Goal: Task Accomplishment & Management: Use online tool/utility

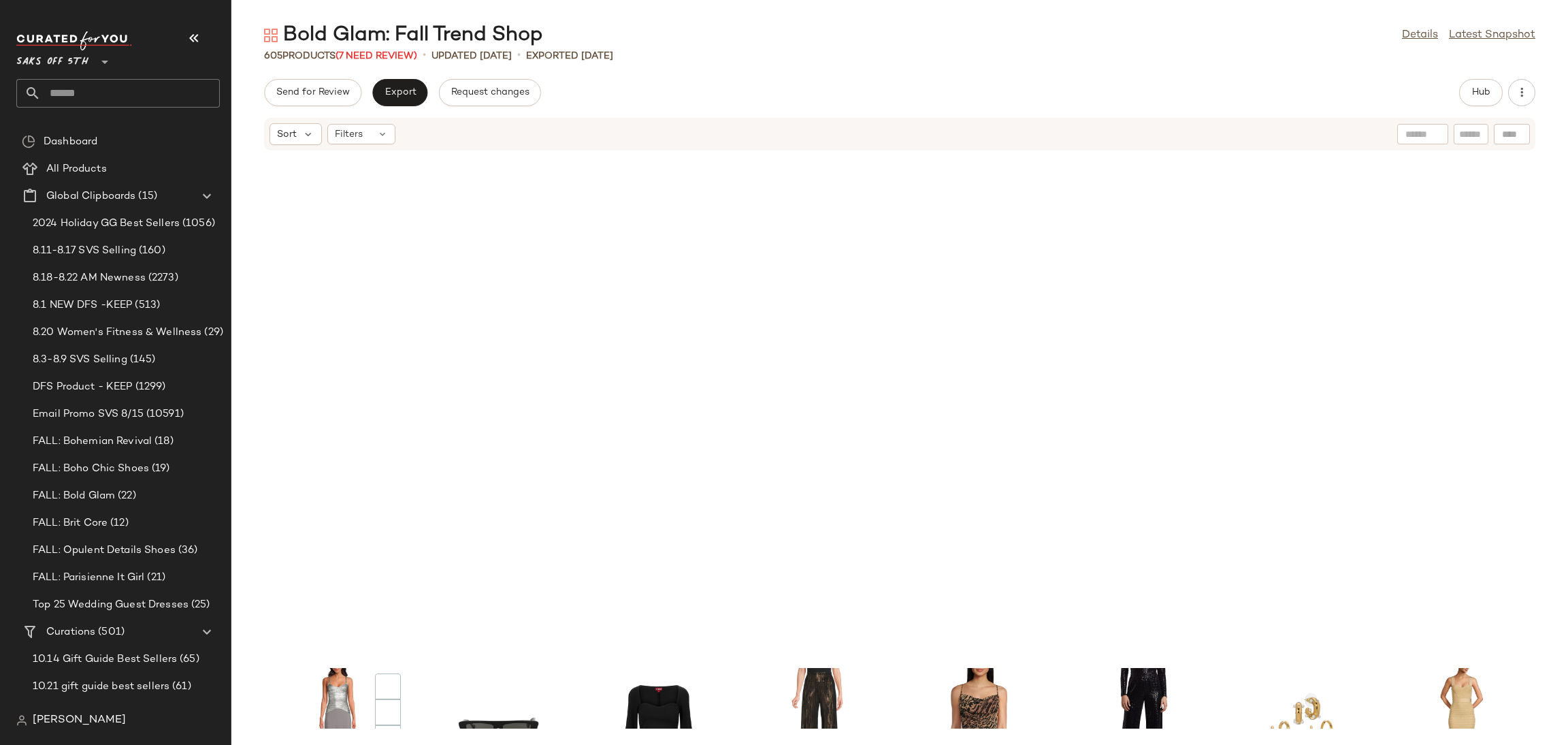
scroll to position [655, 0]
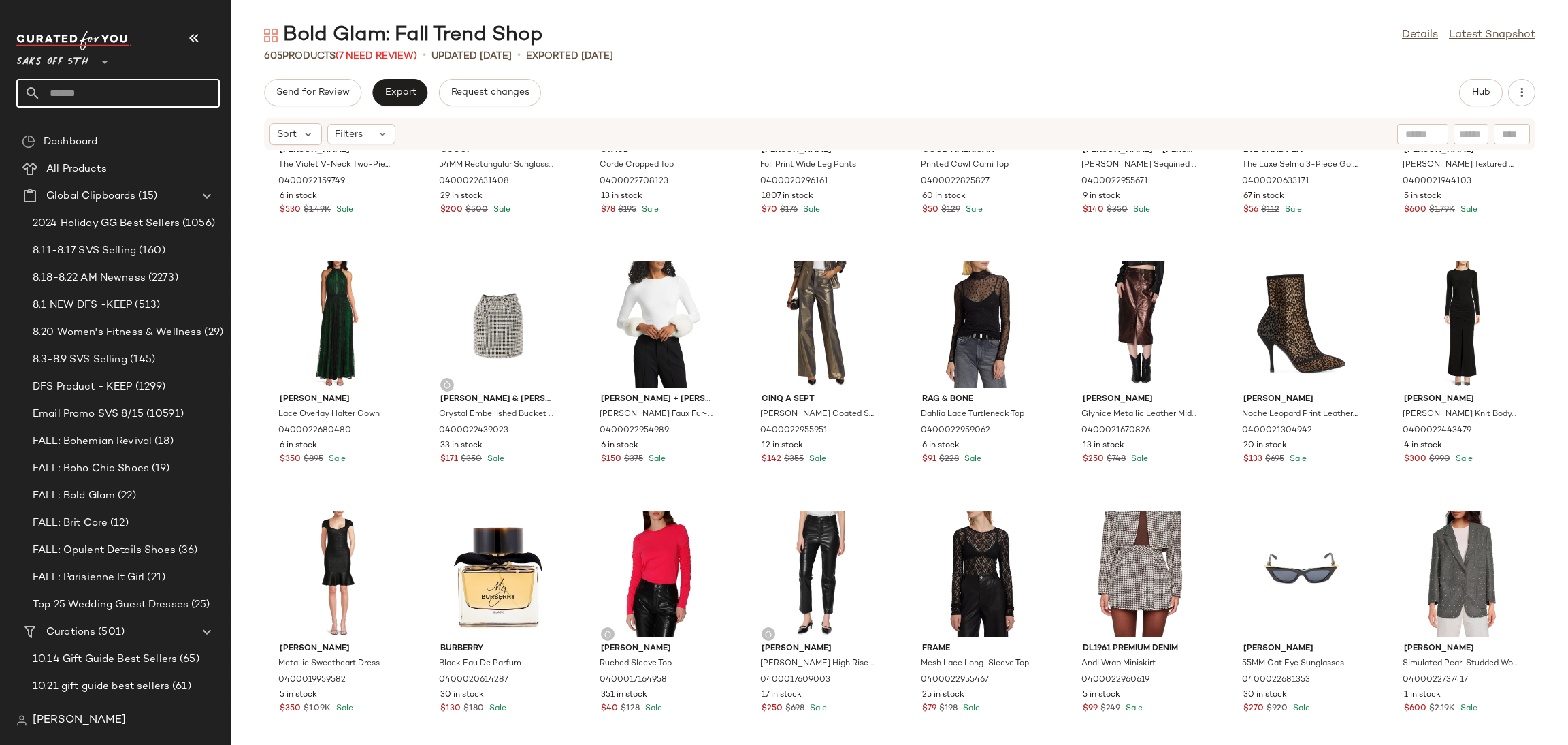
click at [56, 90] on input "text" at bounding box center [130, 93] width 179 height 28
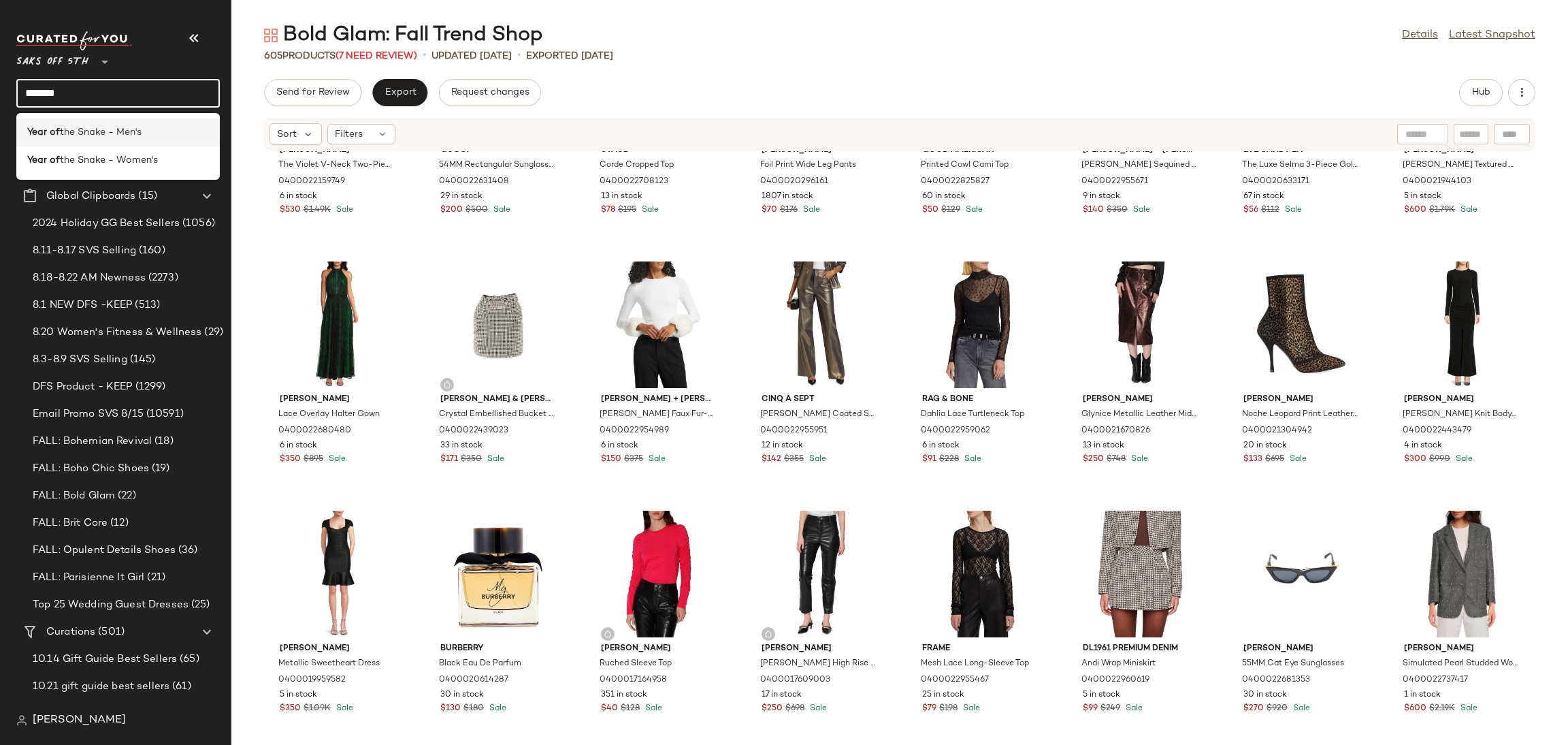
type input "*******"
click at [63, 134] on span "the Snake - Men's" at bounding box center [101, 132] width 82 height 15
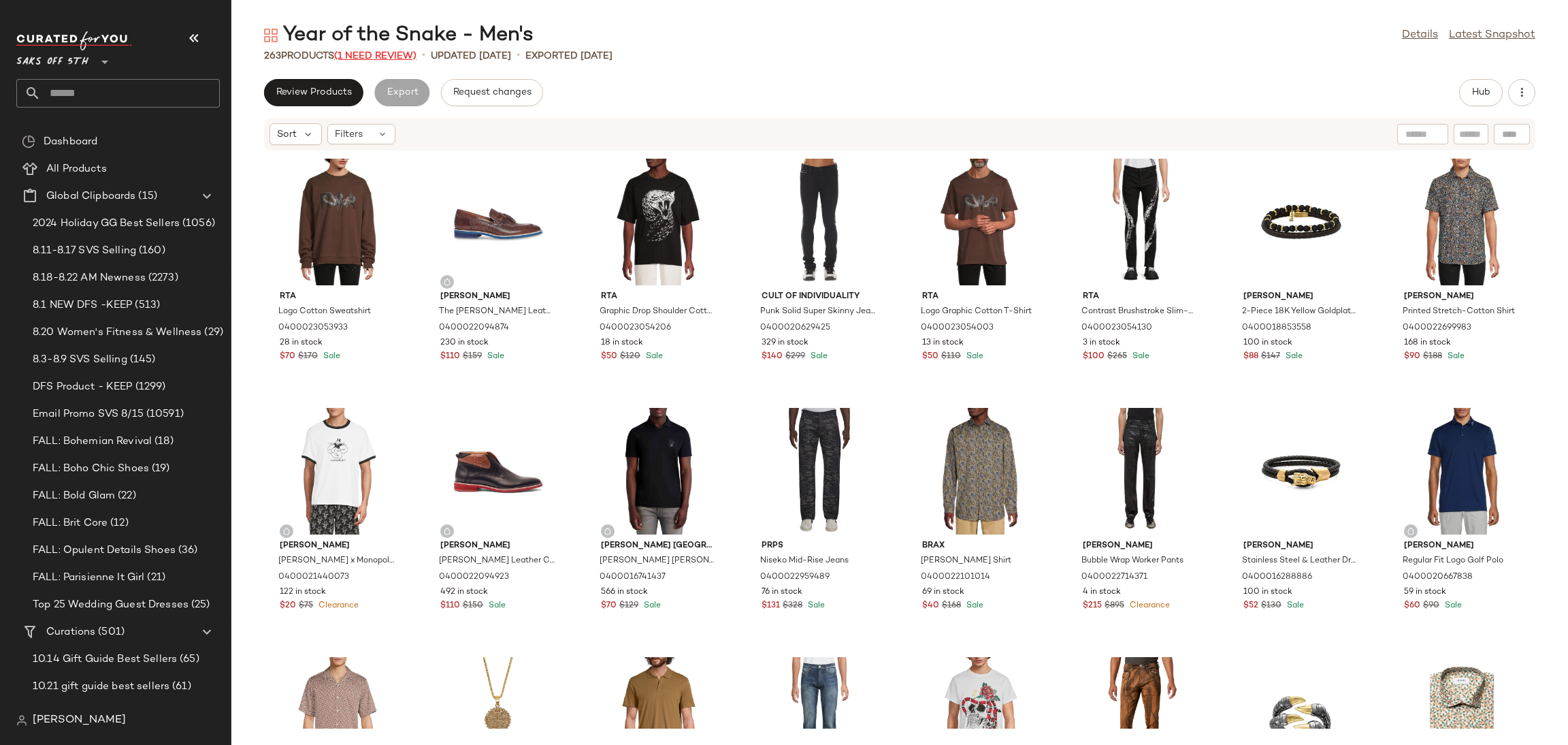
click at [361, 53] on span "(1 Need Review)" at bounding box center [375, 56] width 83 height 10
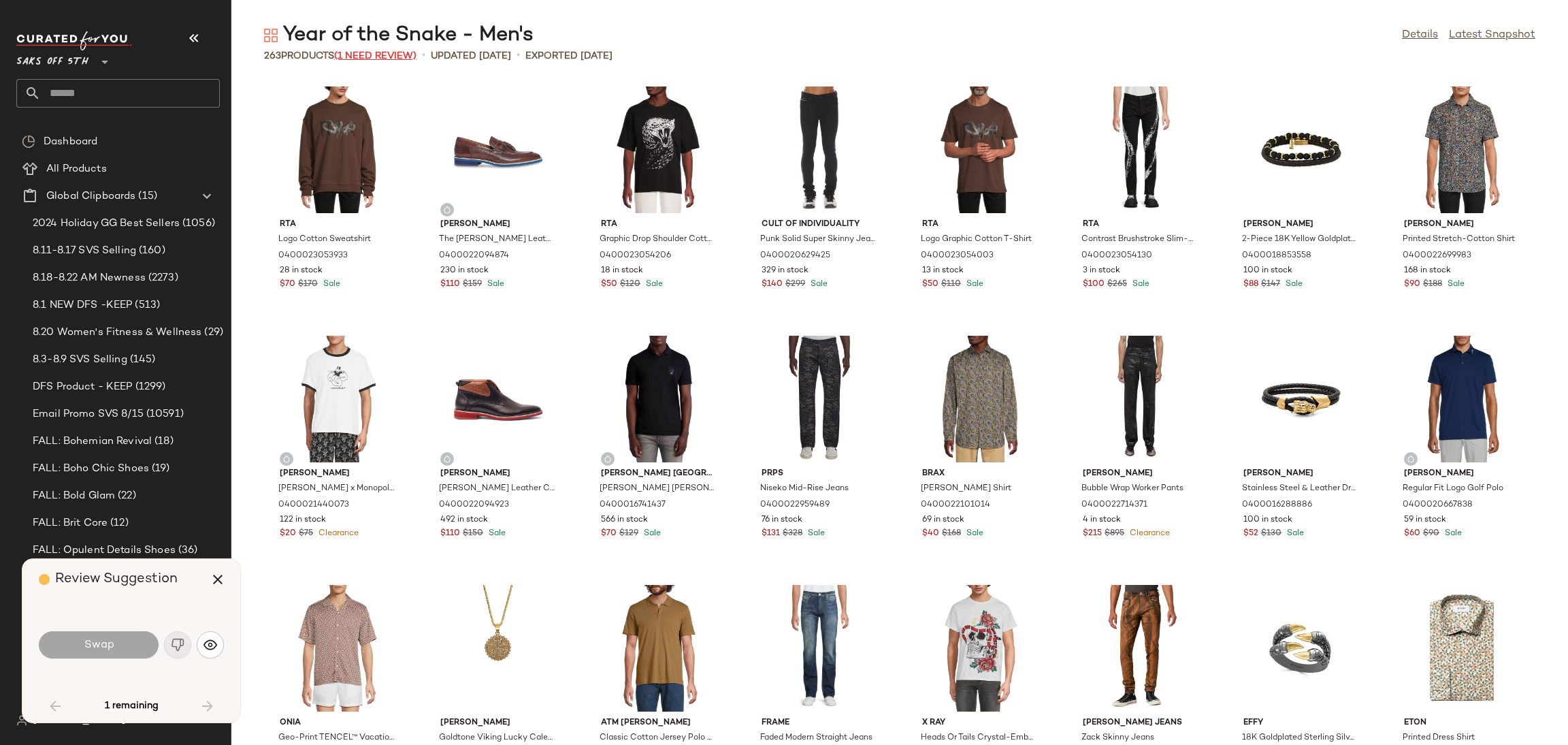
scroll to position [758, 0]
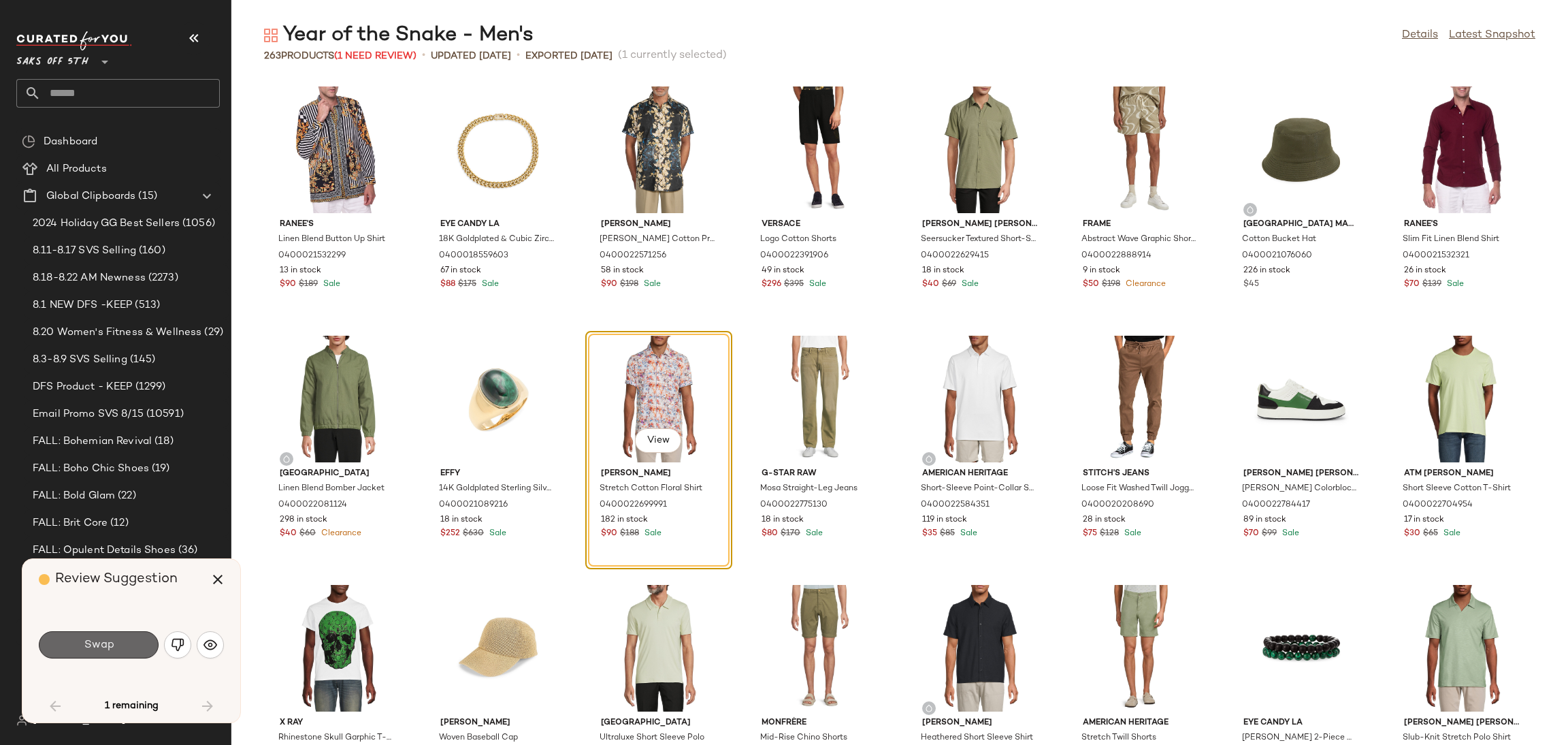
click at [141, 633] on button "Swap" at bounding box center [98, 645] width 120 height 28
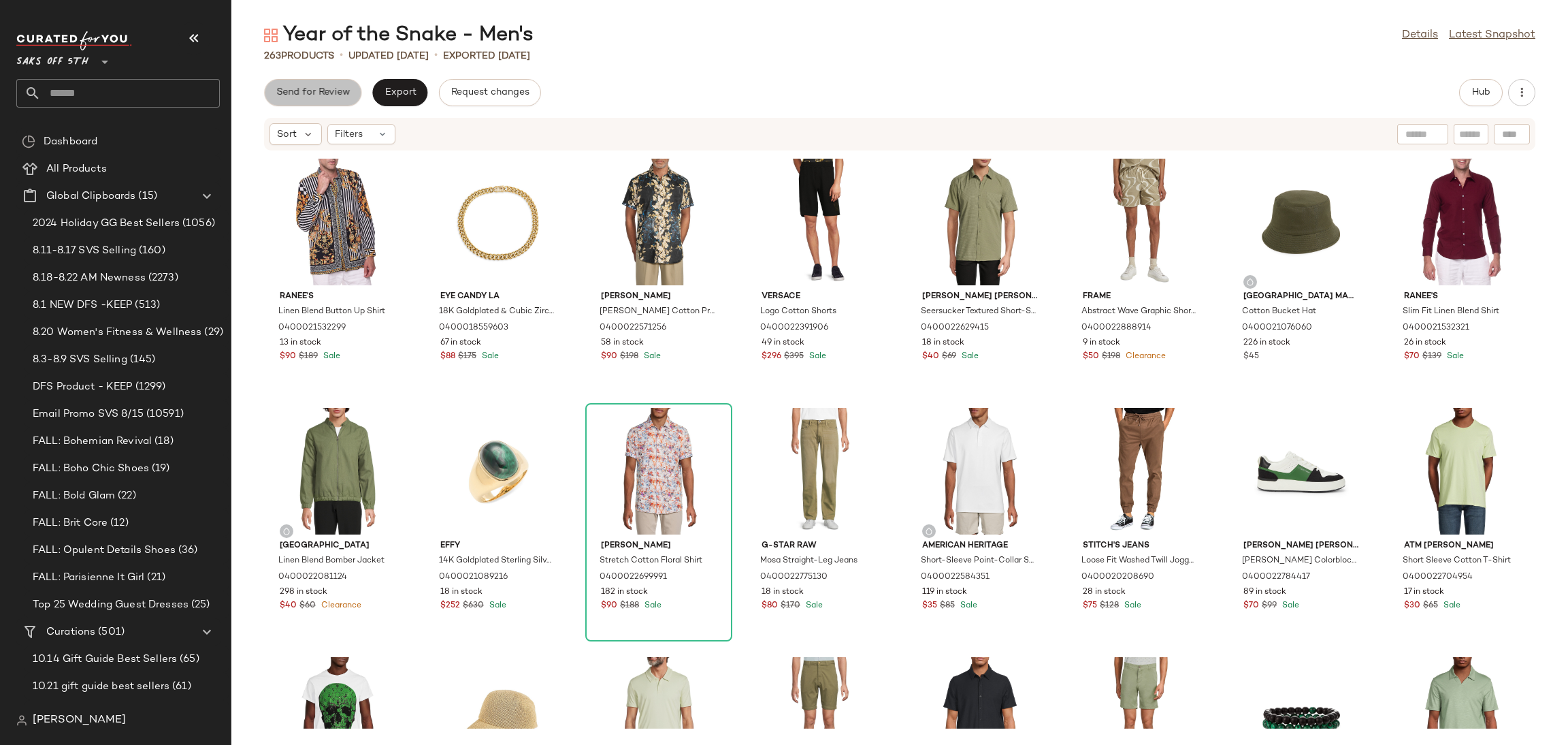
click at [339, 90] on span "Send for Review" at bounding box center [313, 92] width 74 height 11
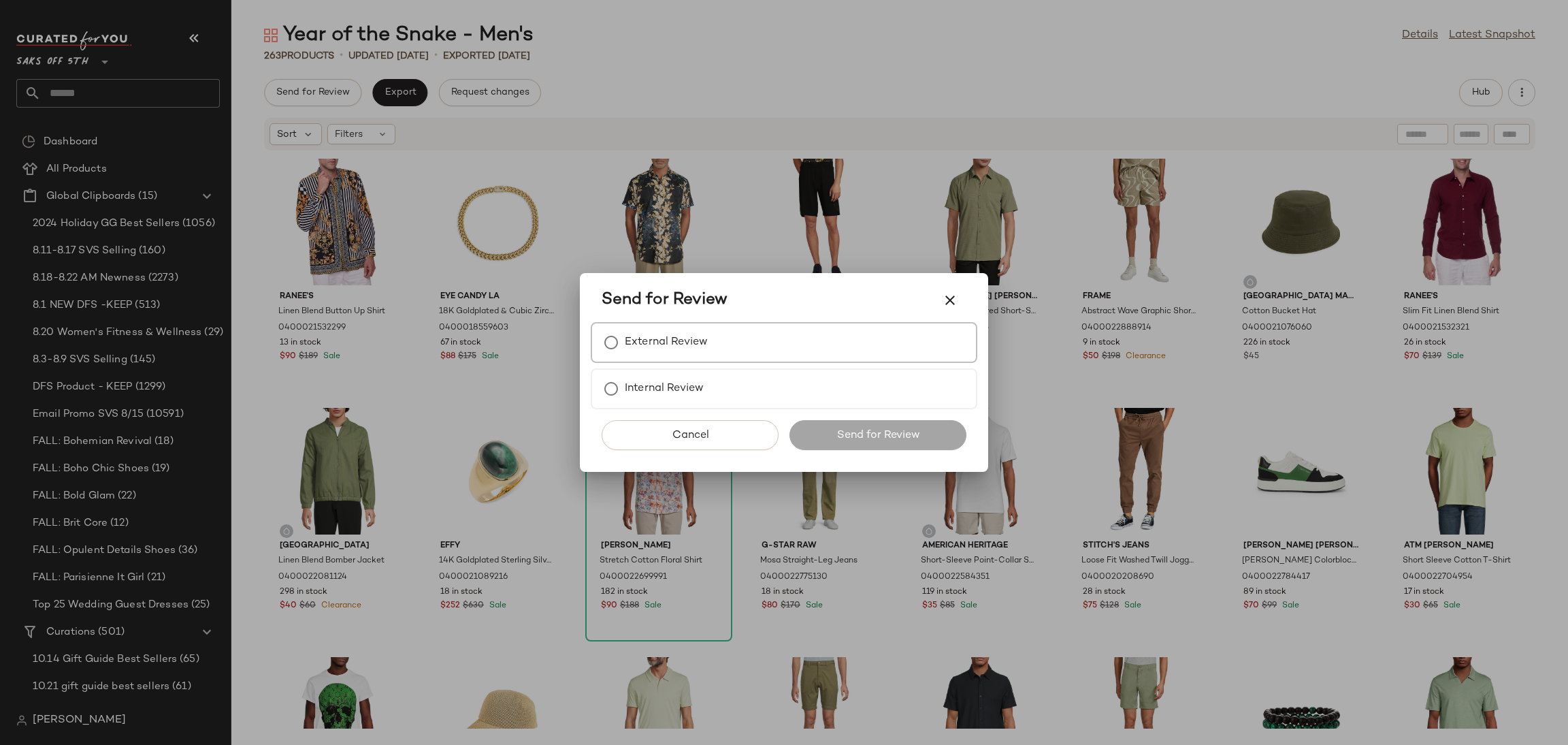
click at [647, 340] on label "External Review" at bounding box center [666, 343] width 83 height 28
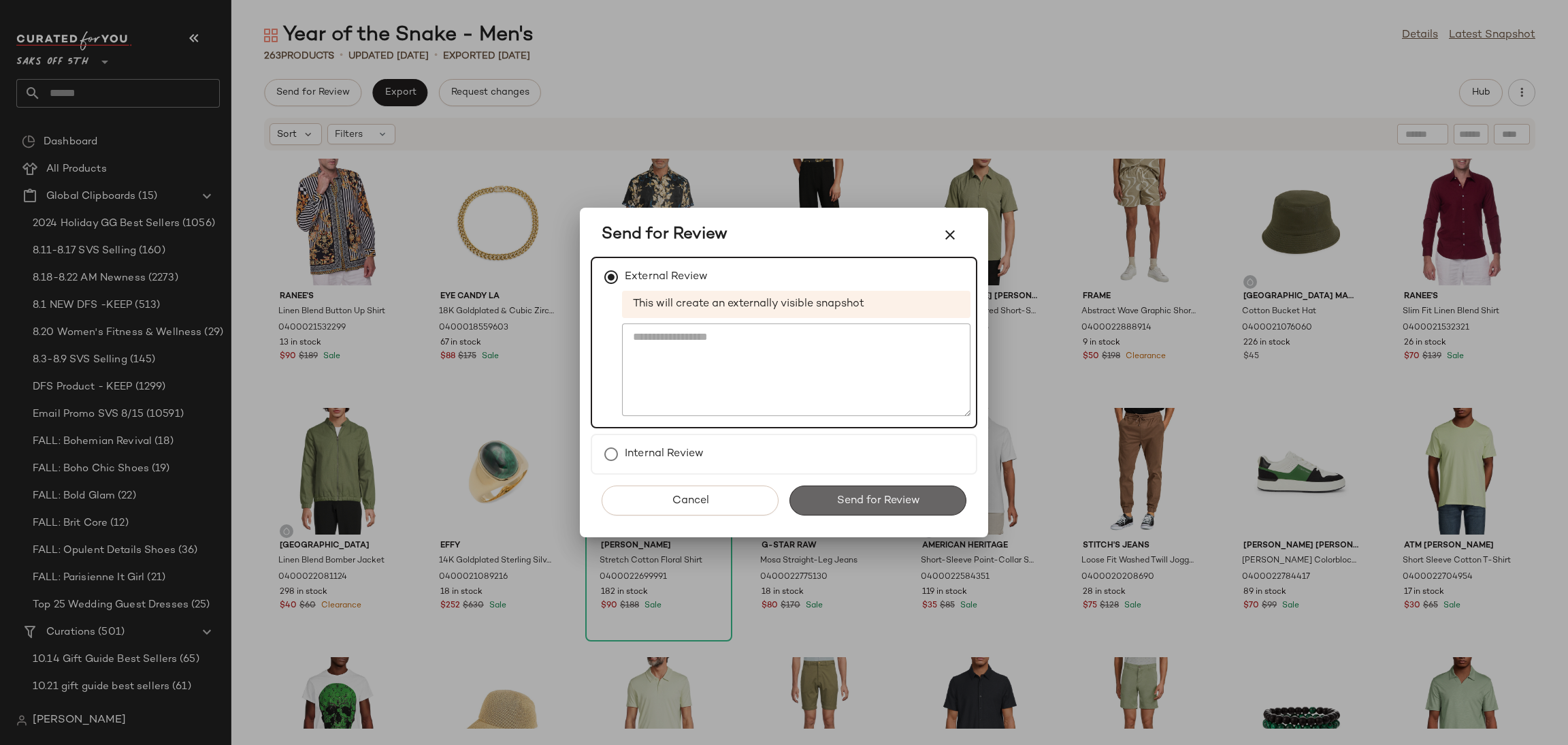
click at [875, 501] on span "Send for Review" at bounding box center [877, 500] width 84 height 13
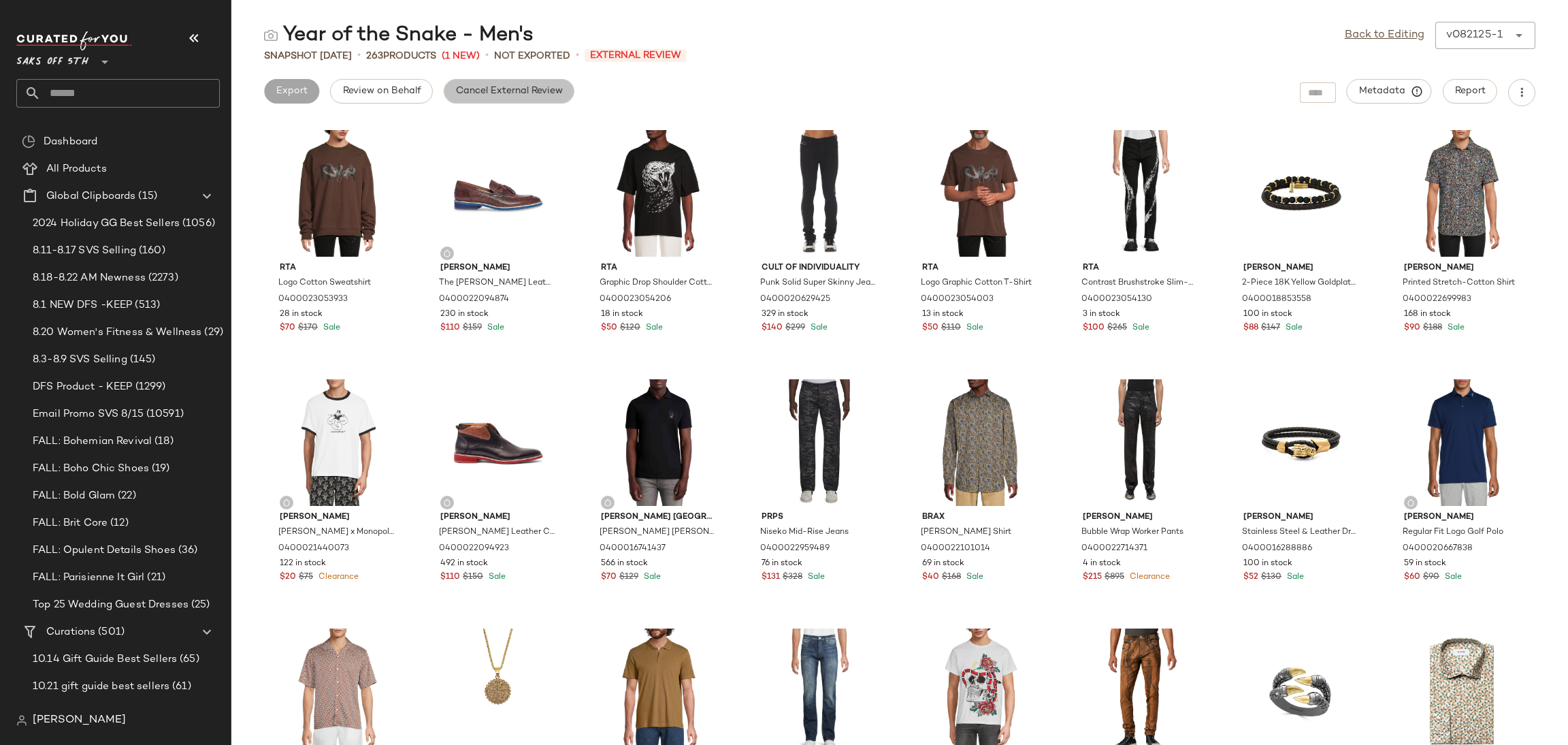
click at [492, 87] on span "Cancel External Review" at bounding box center [509, 91] width 108 height 11
click at [1393, 29] on link "Back to Editing" at bounding box center [1385, 35] width 79 height 16
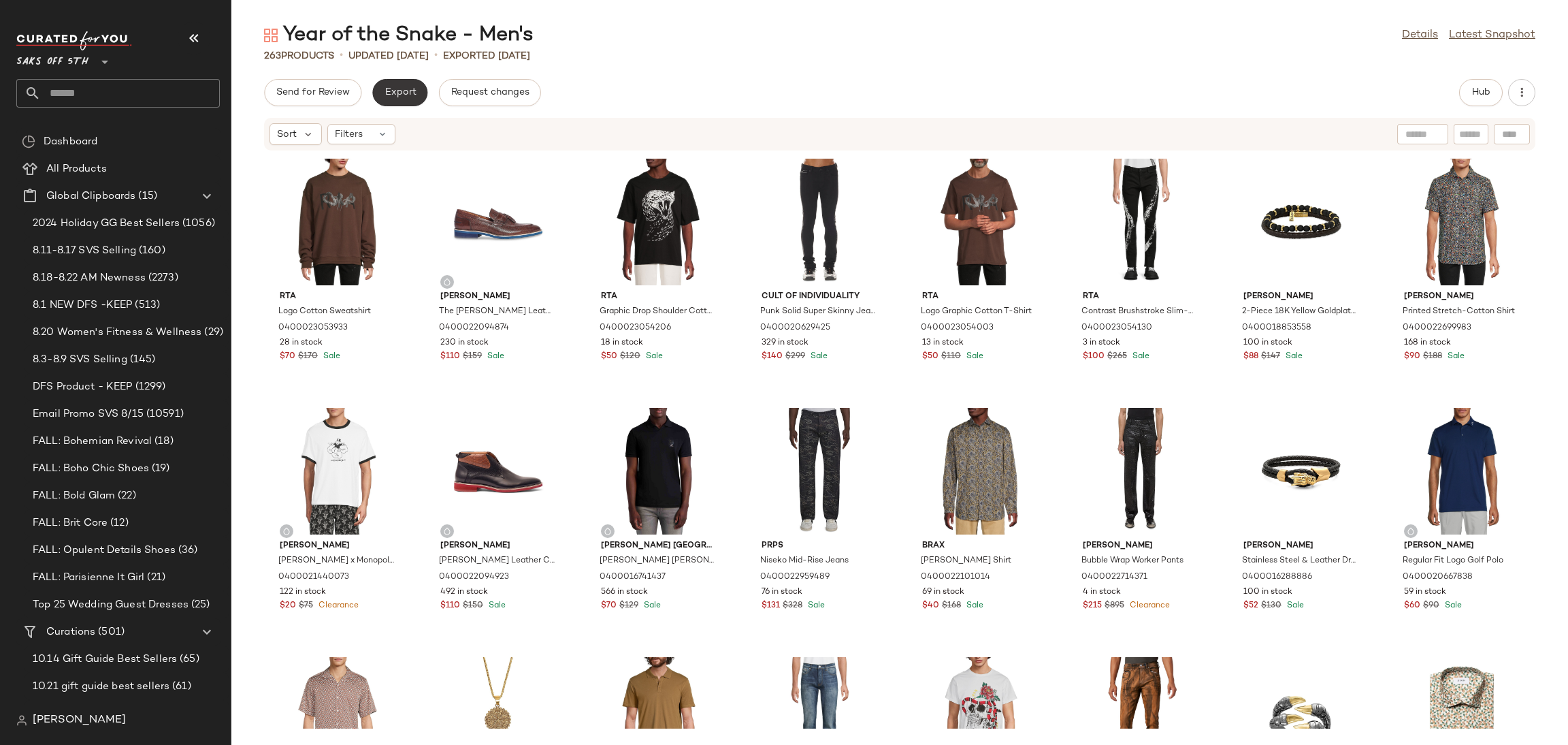
click at [407, 85] on button "Export" at bounding box center [400, 93] width 55 height 28
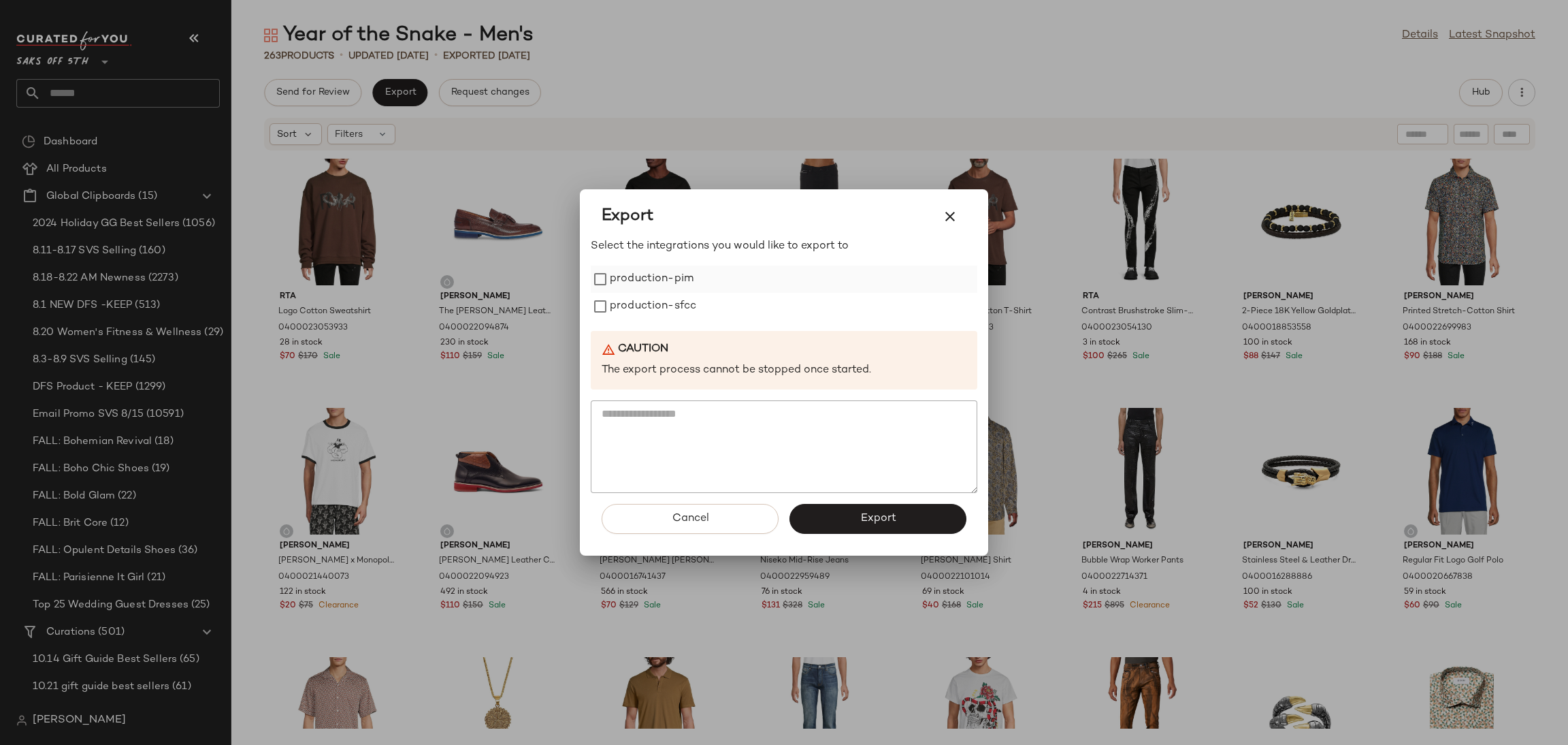
click at [636, 282] on label "production-pim" at bounding box center [651, 279] width 84 height 28
click at [642, 303] on label "production-sfcc" at bounding box center [653, 307] width 86 height 28
click at [869, 520] on span "Export" at bounding box center [877, 518] width 36 height 13
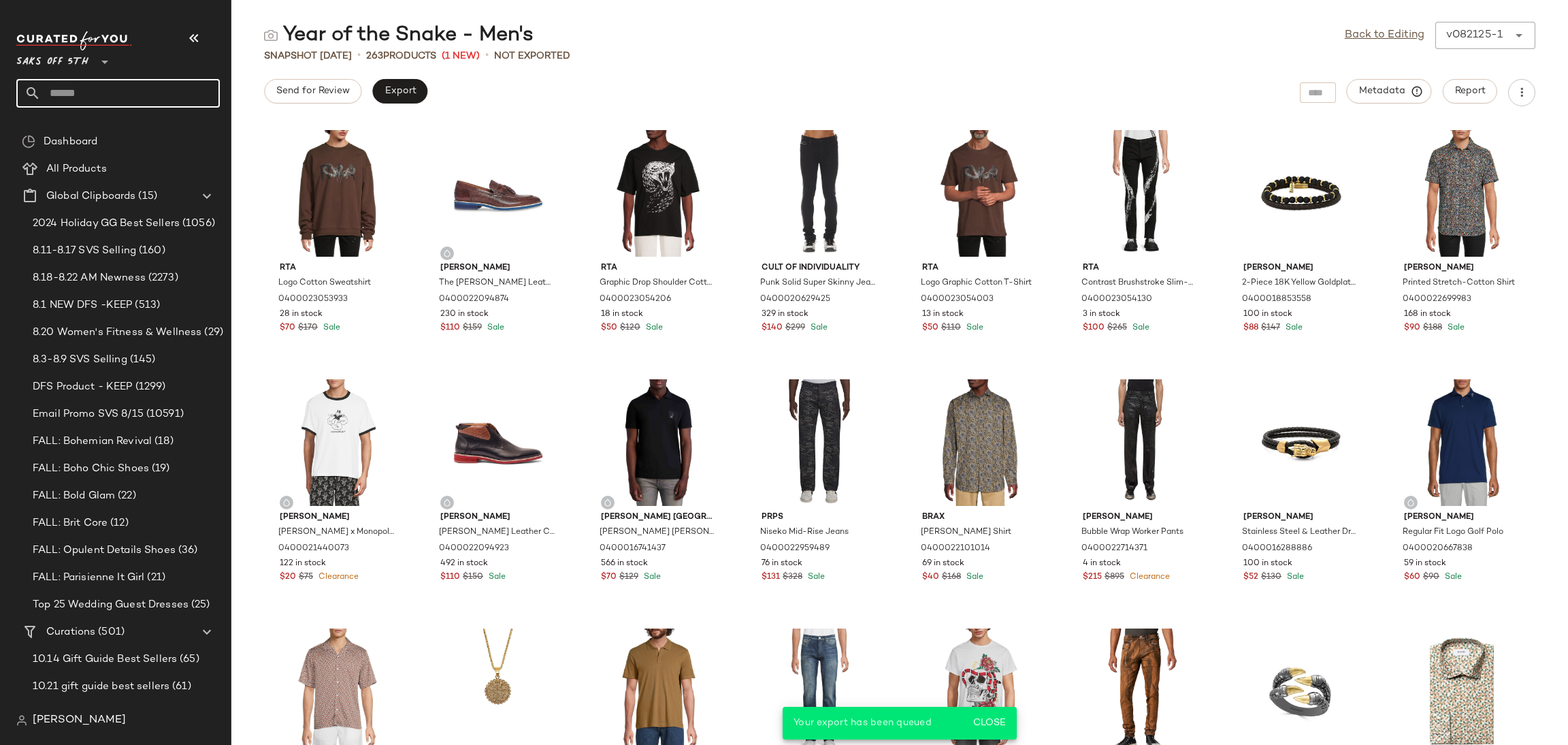
click at [128, 83] on input "text" at bounding box center [130, 93] width 179 height 28
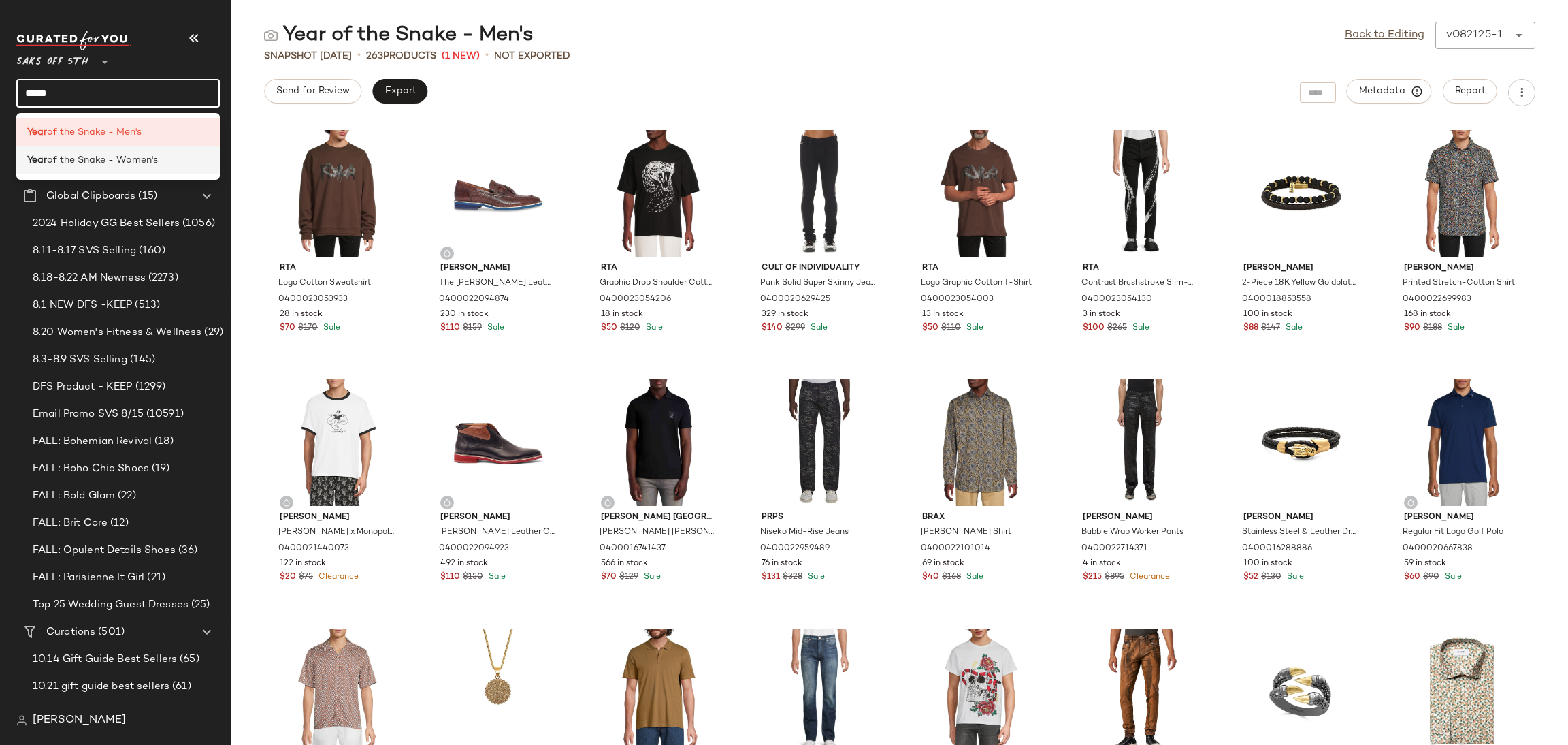
type input "****"
click at [70, 167] on span "of the Snake - Women's" at bounding box center [102, 160] width 111 height 15
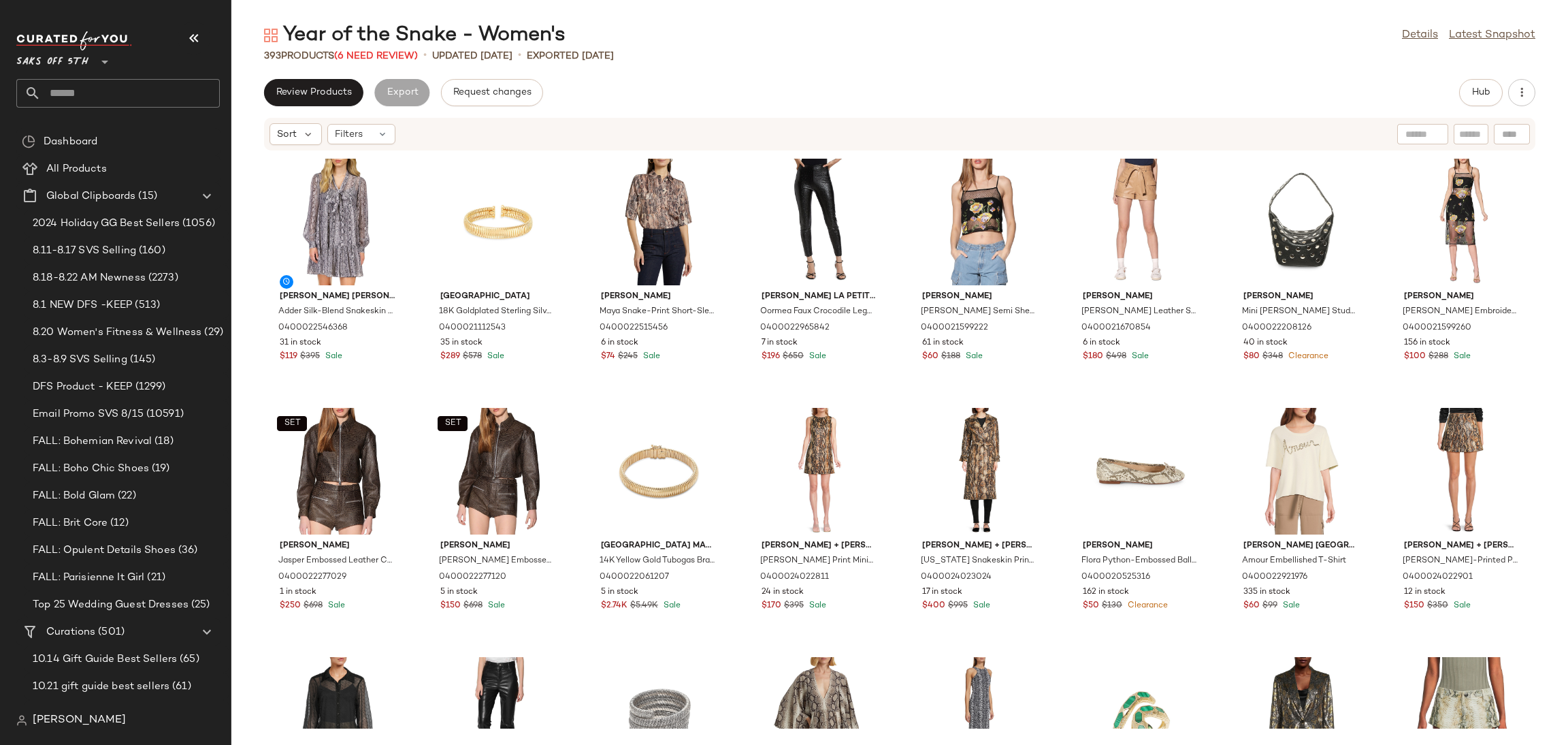
click at [376, 62] on div "393 Products (6 Need Review)" at bounding box center [341, 56] width 154 height 15
click at [389, 51] on span "(6 Need Review)" at bounding box center [375, 56] width 84 height 10
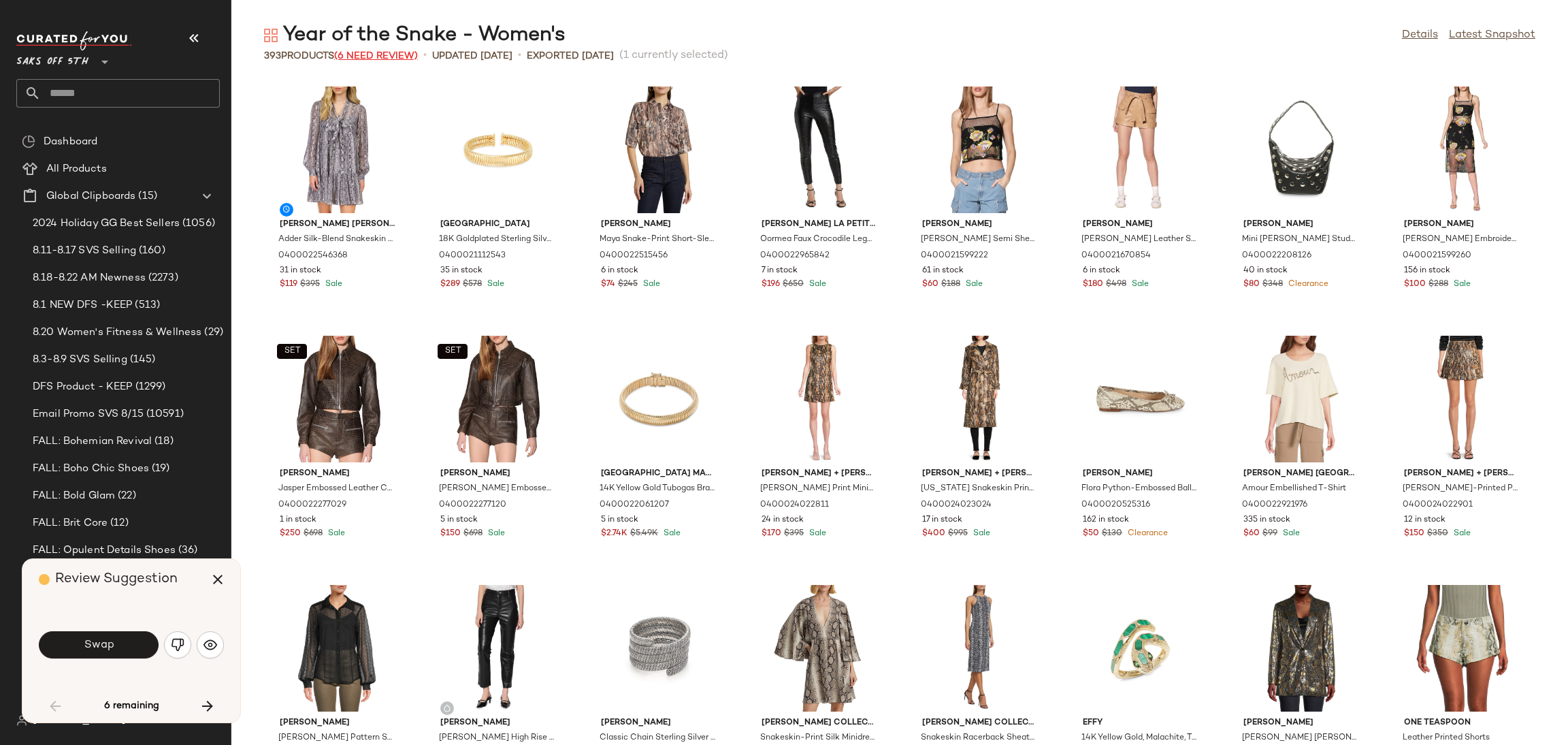
scroll to position [758, 0]
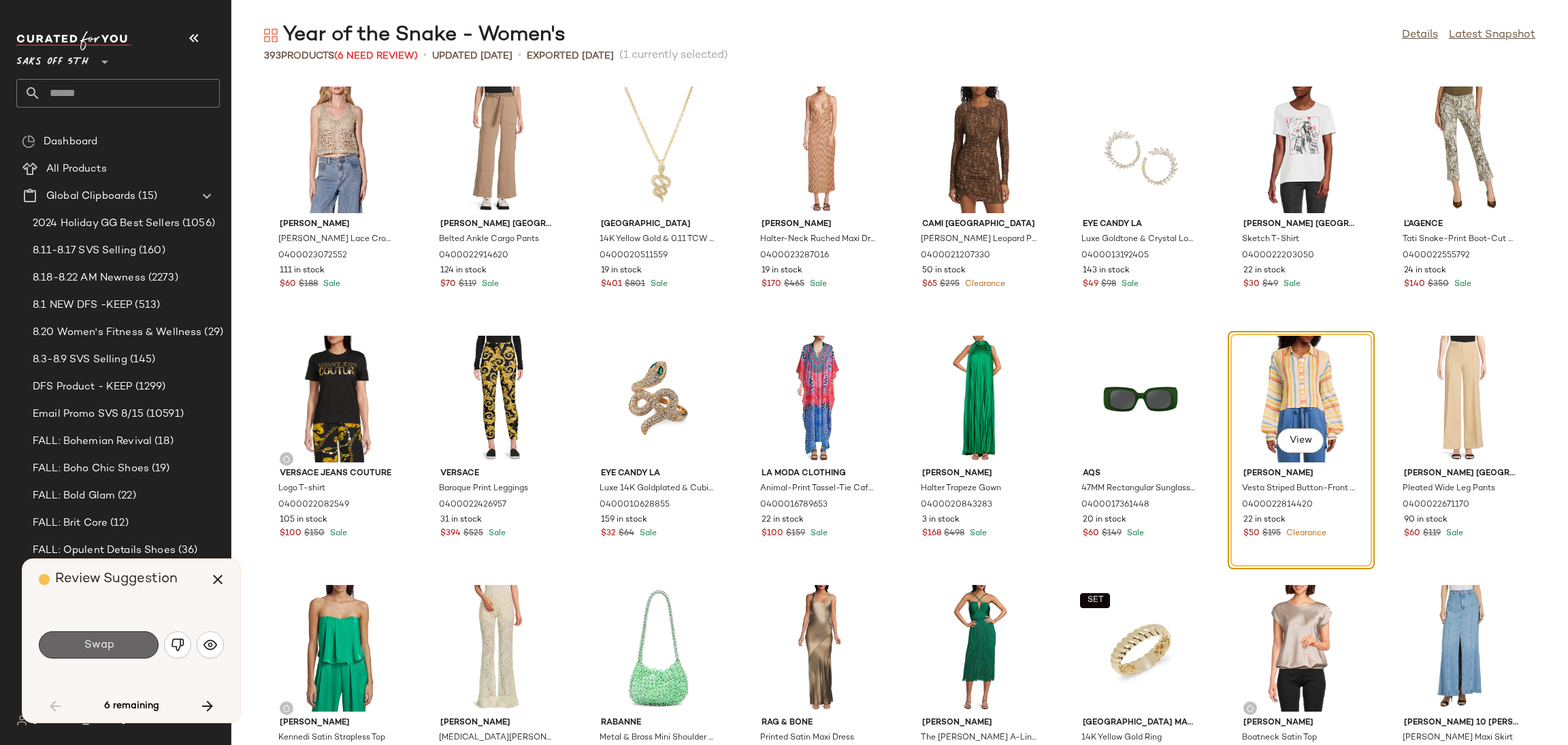
click at [97, 644] on span "Swap" at bounding box center [98, 644] width 31 height 13
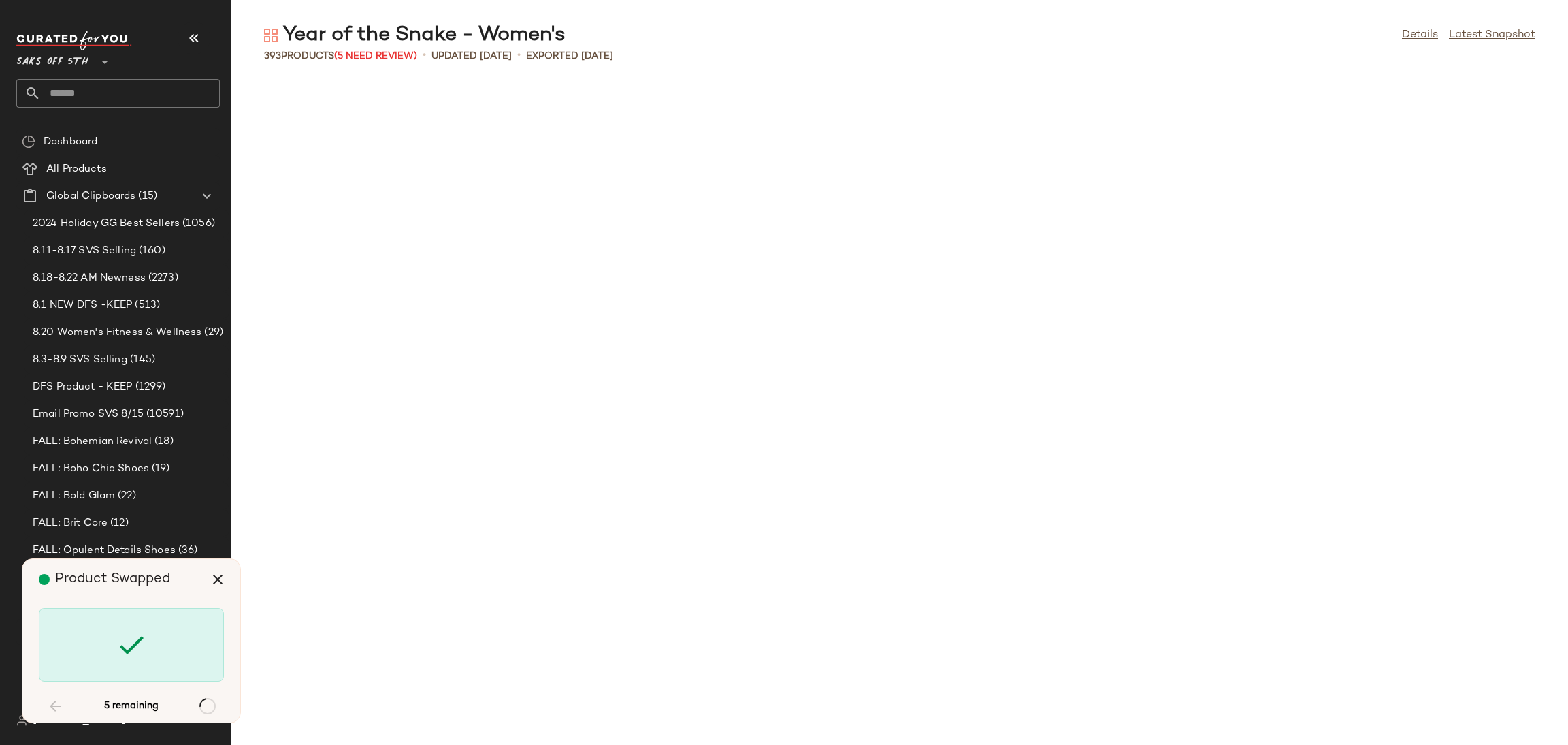
scroll to position [4733, 0]
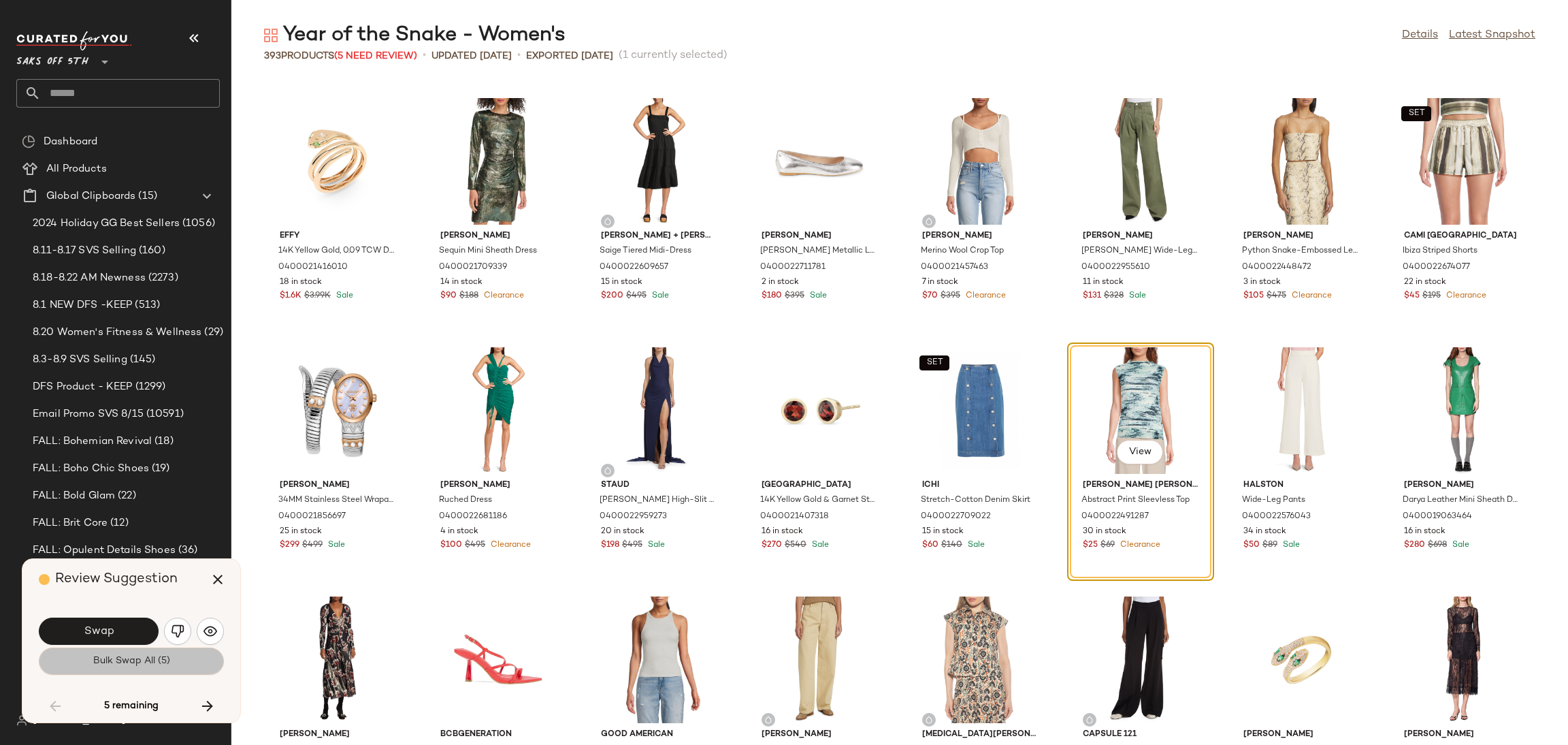
click at [100, 654] on button "Bulk Swap All (5)" at bounding box center [131, 661] width 185 height 28
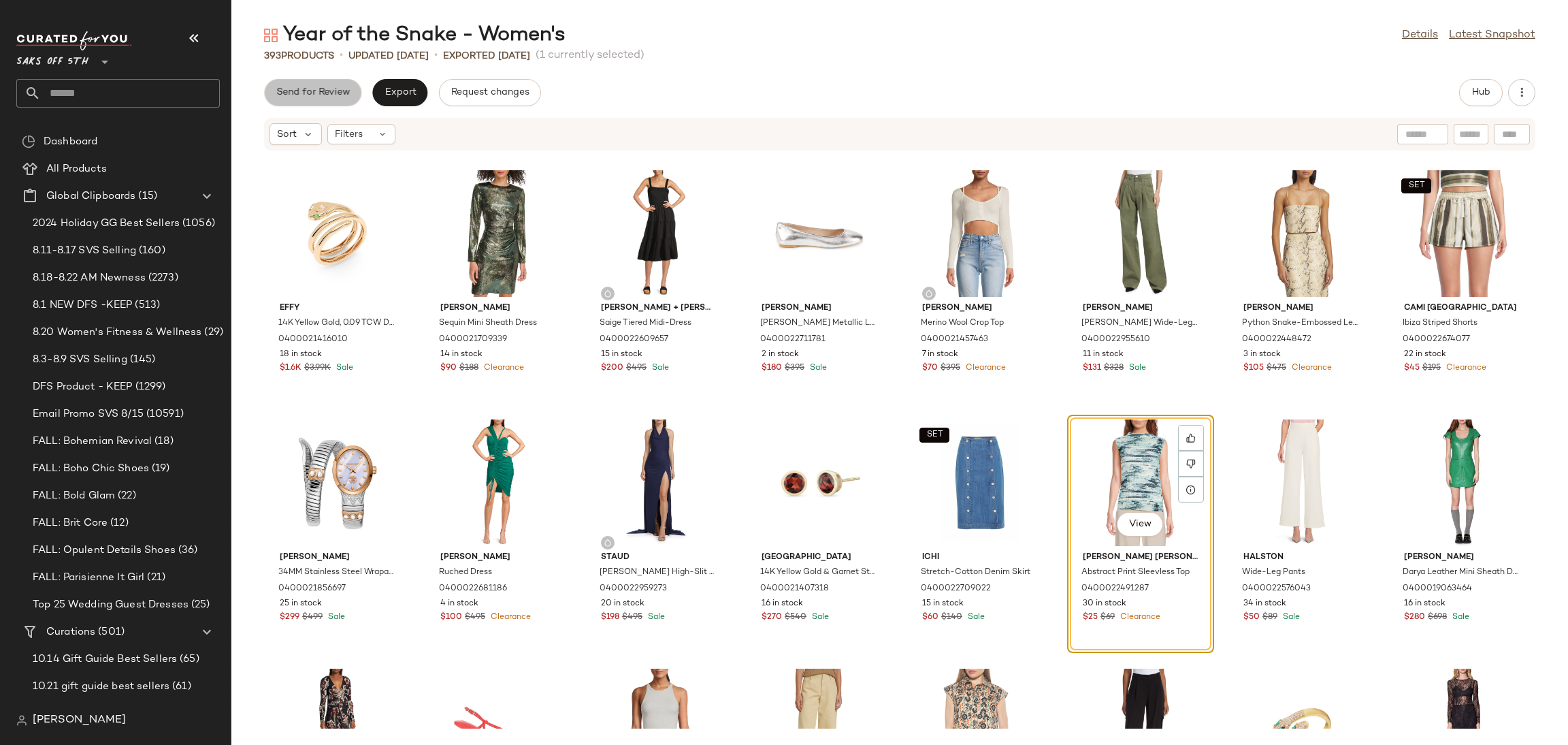
click at [332, 85] on button "Send for Review" at bounding box center [313, 93] width 97 height 28
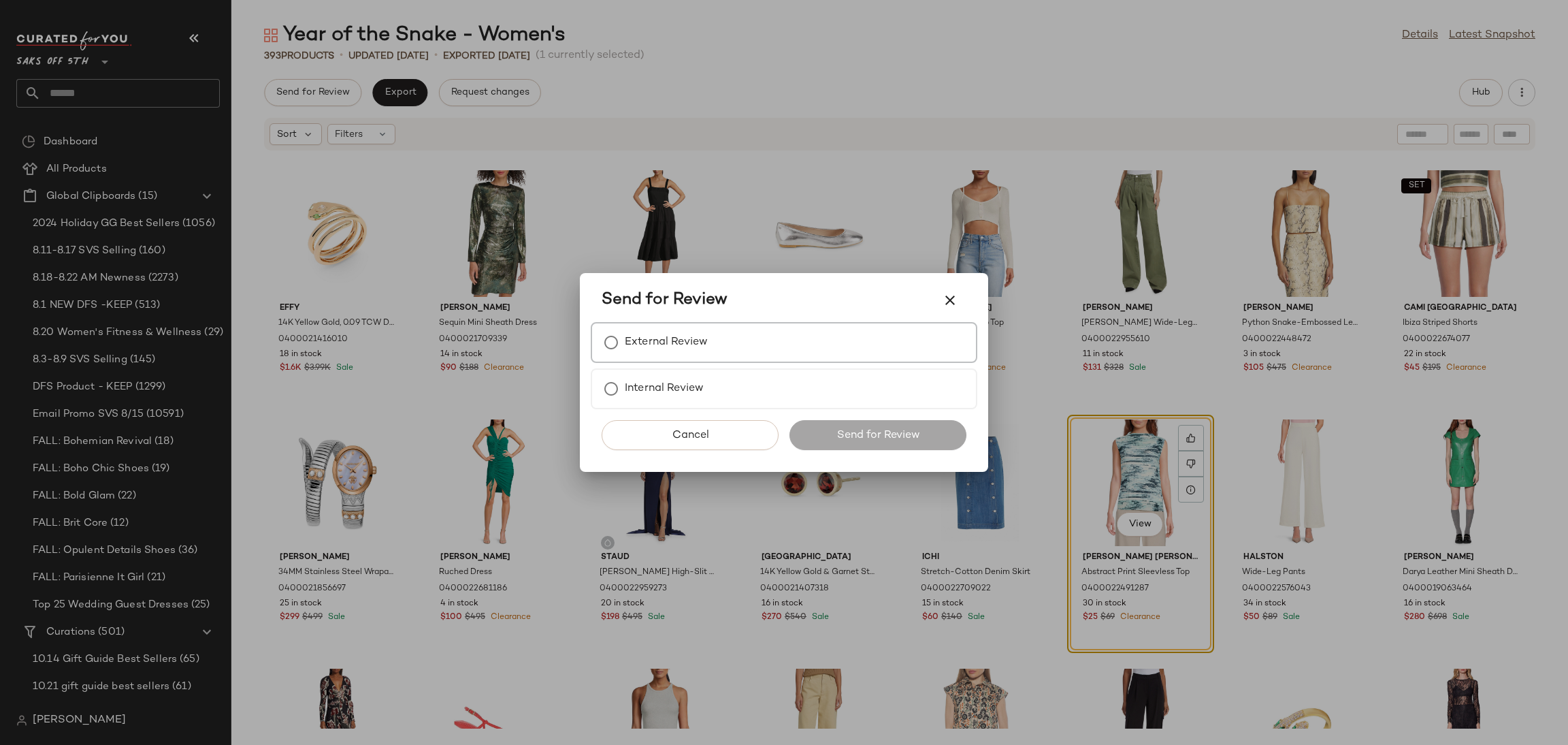
click at [635, 358] on div "External Review" at bounding box center [784, 342] width 387 height 40
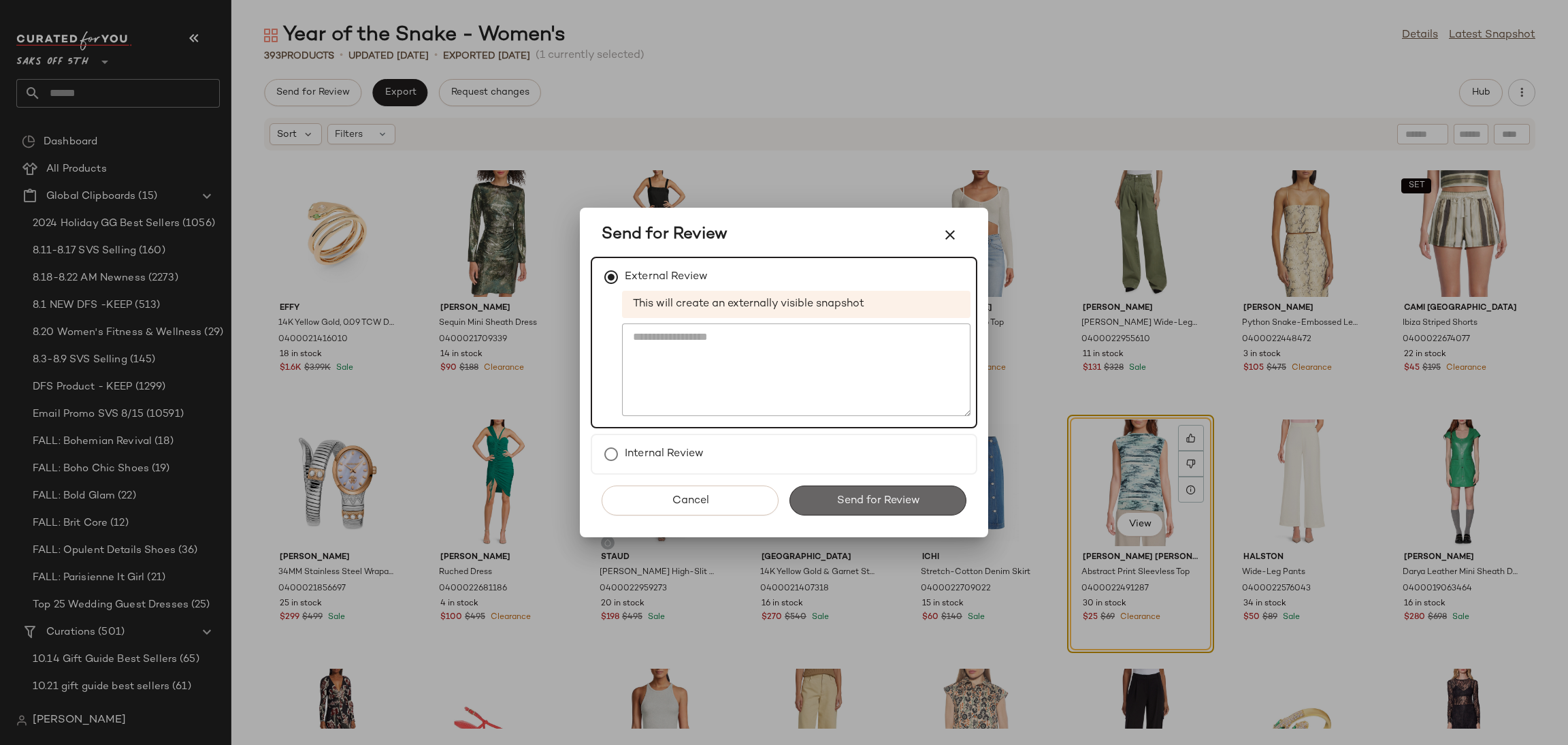
click at [827, 503] on button "Send for Review" at bounding box center [877, 500] width 177 height 30
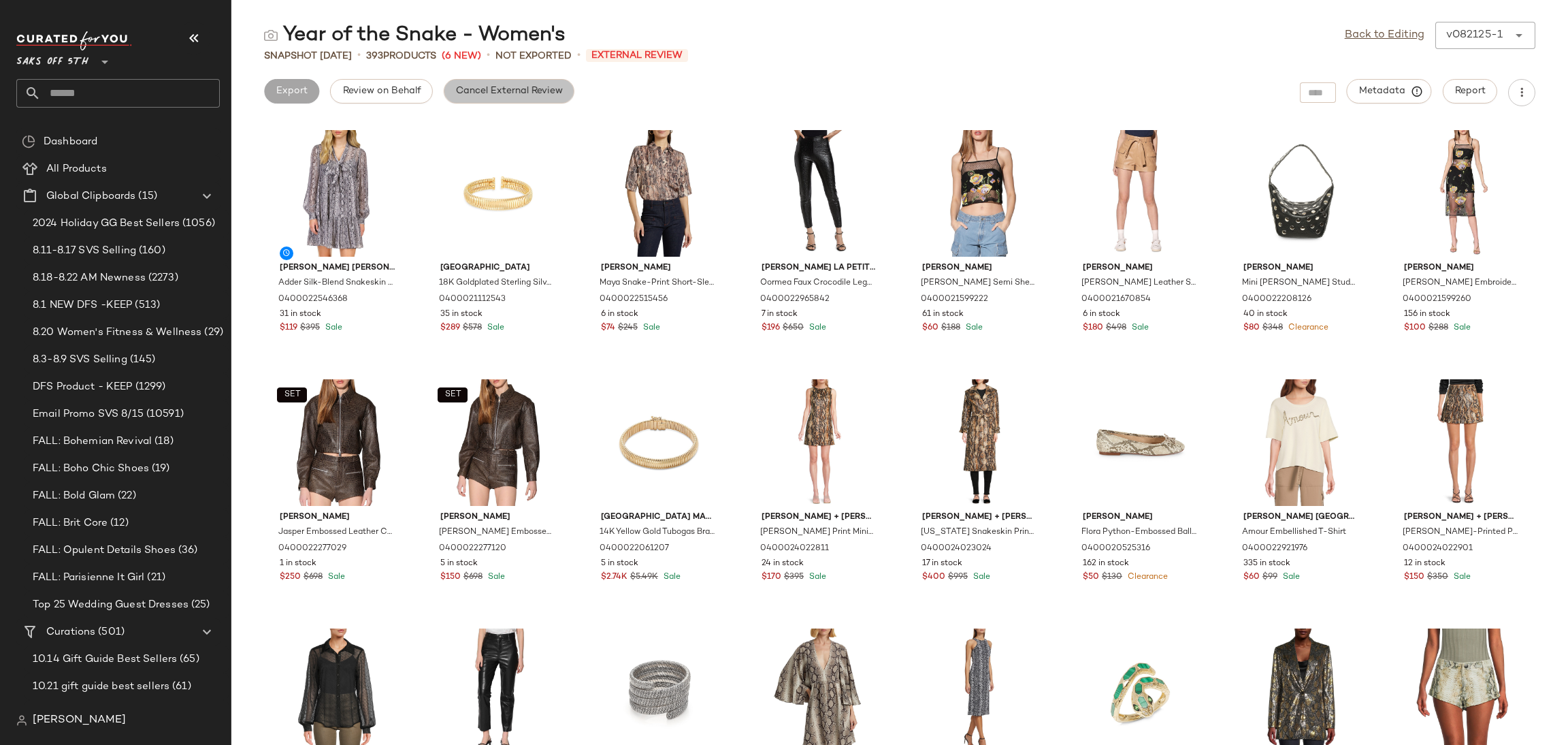
click at [468, 99] on button "Cancel External Review" at bounding box center [509, 91] width 131 height 24
click at [1379, 33] on link "Back to Editing" at bounding box center [1385, 35] width 79 height 16
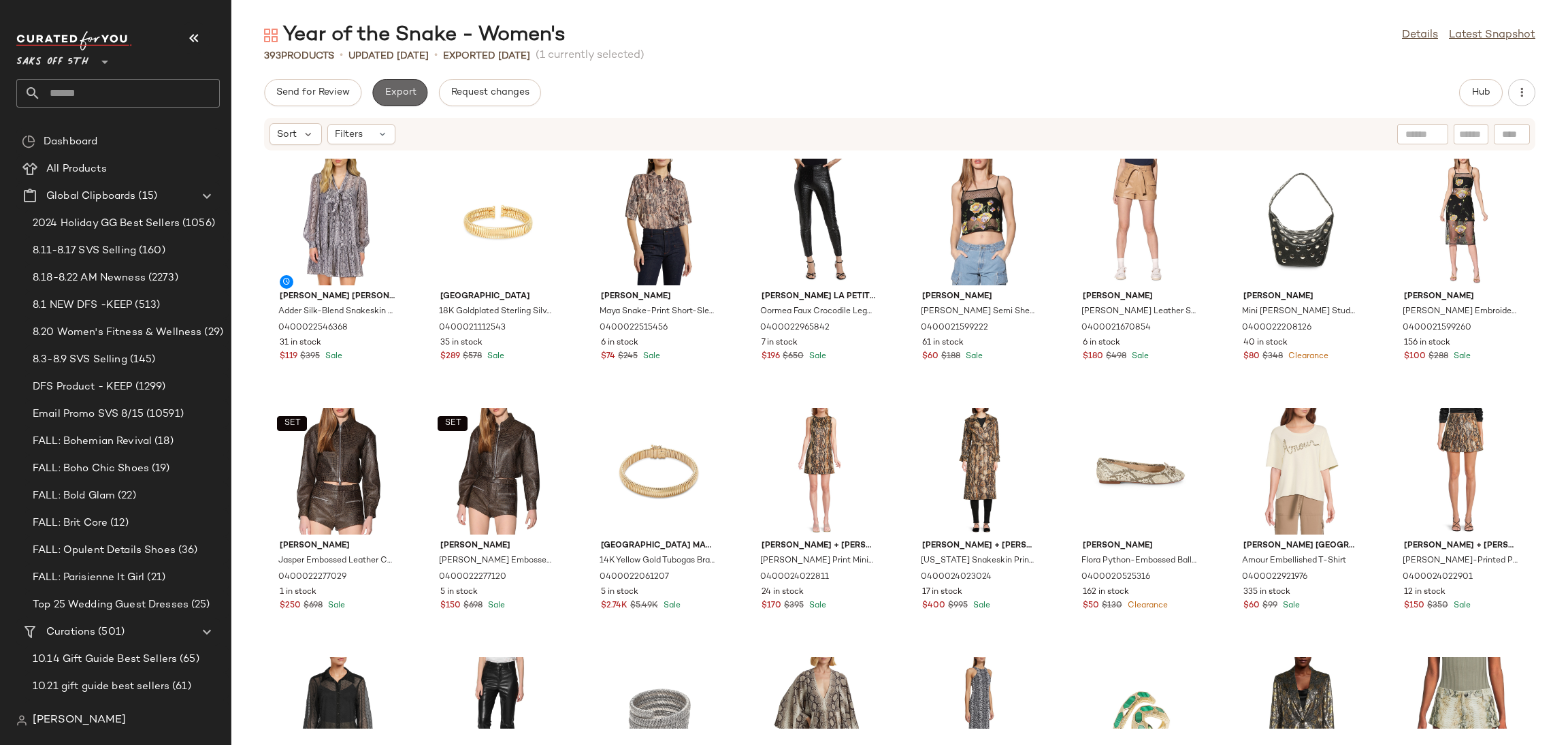
click at [413, 99] on button "Export" at bounding box center [400, 93] width 55 height 28
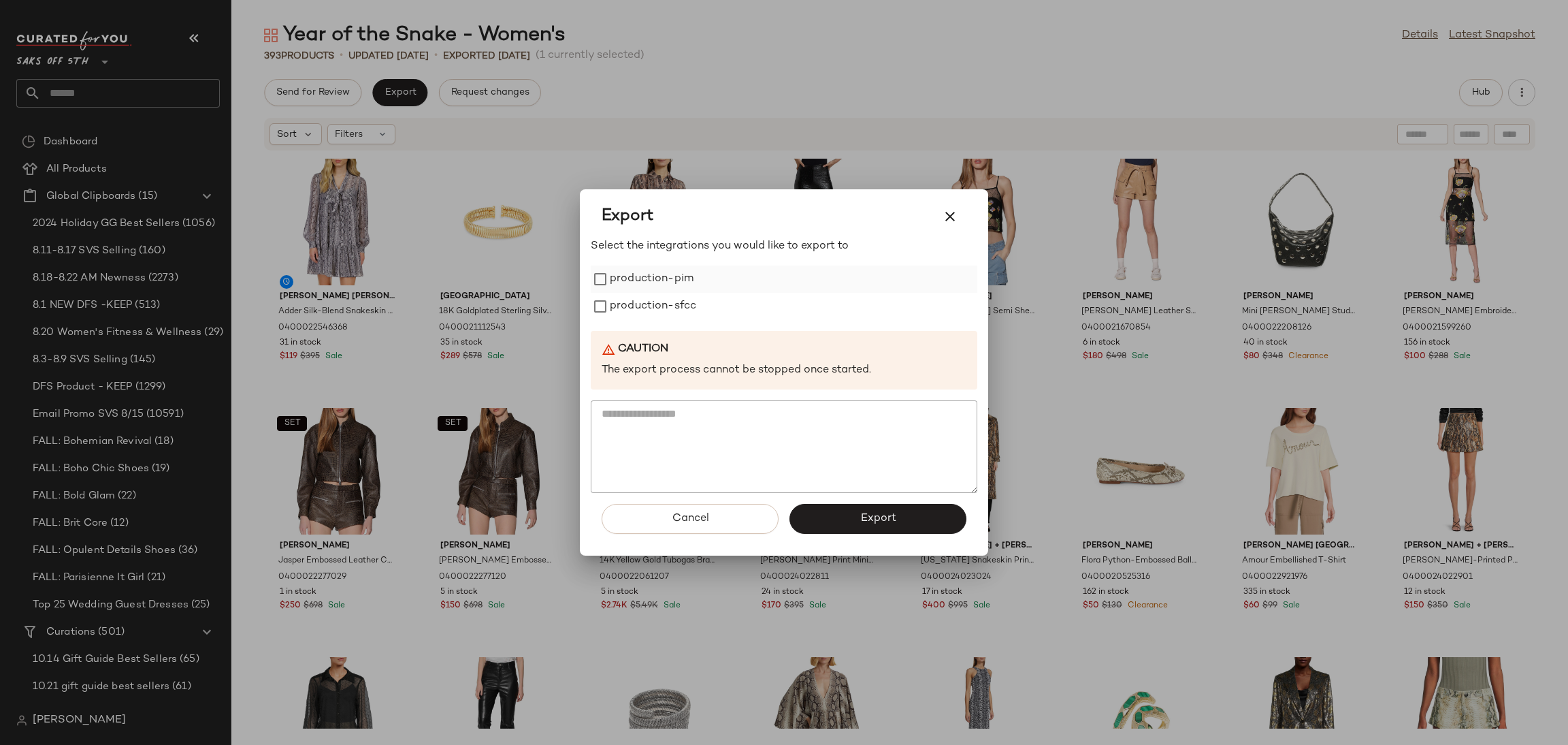
click at [646, 287] on label "production-pim" at bounding box center [651, 279] width 84 height 28
click at [653, 307] on label "production-sfcc" at bounding box center [653, 307] width 86 height 28
click at [855, 523] on button "Export" at bounding box center [877, 518] width 177 height 30
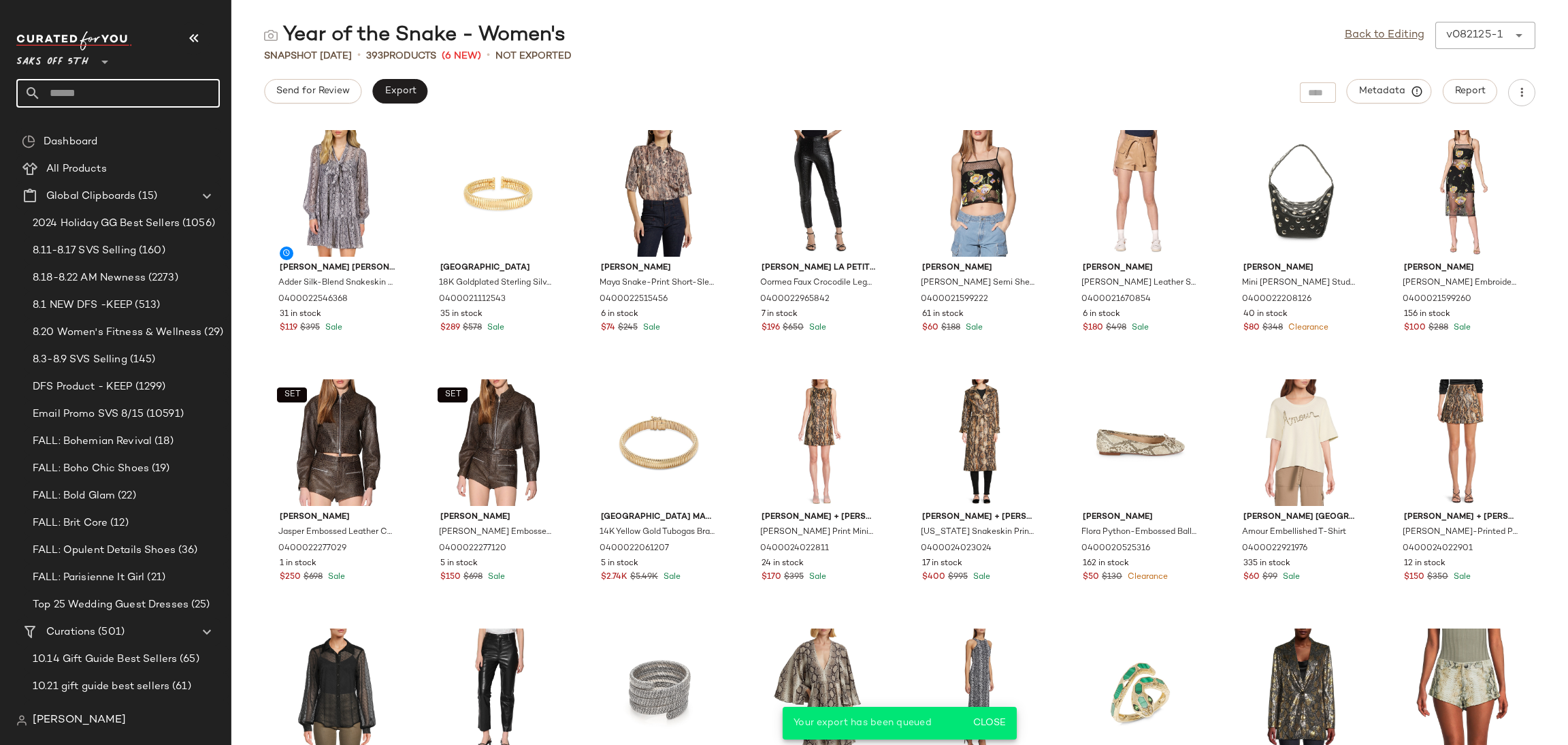
click at [167, 99] on input "text" at bounding box center [130, 93] width 179 height 28
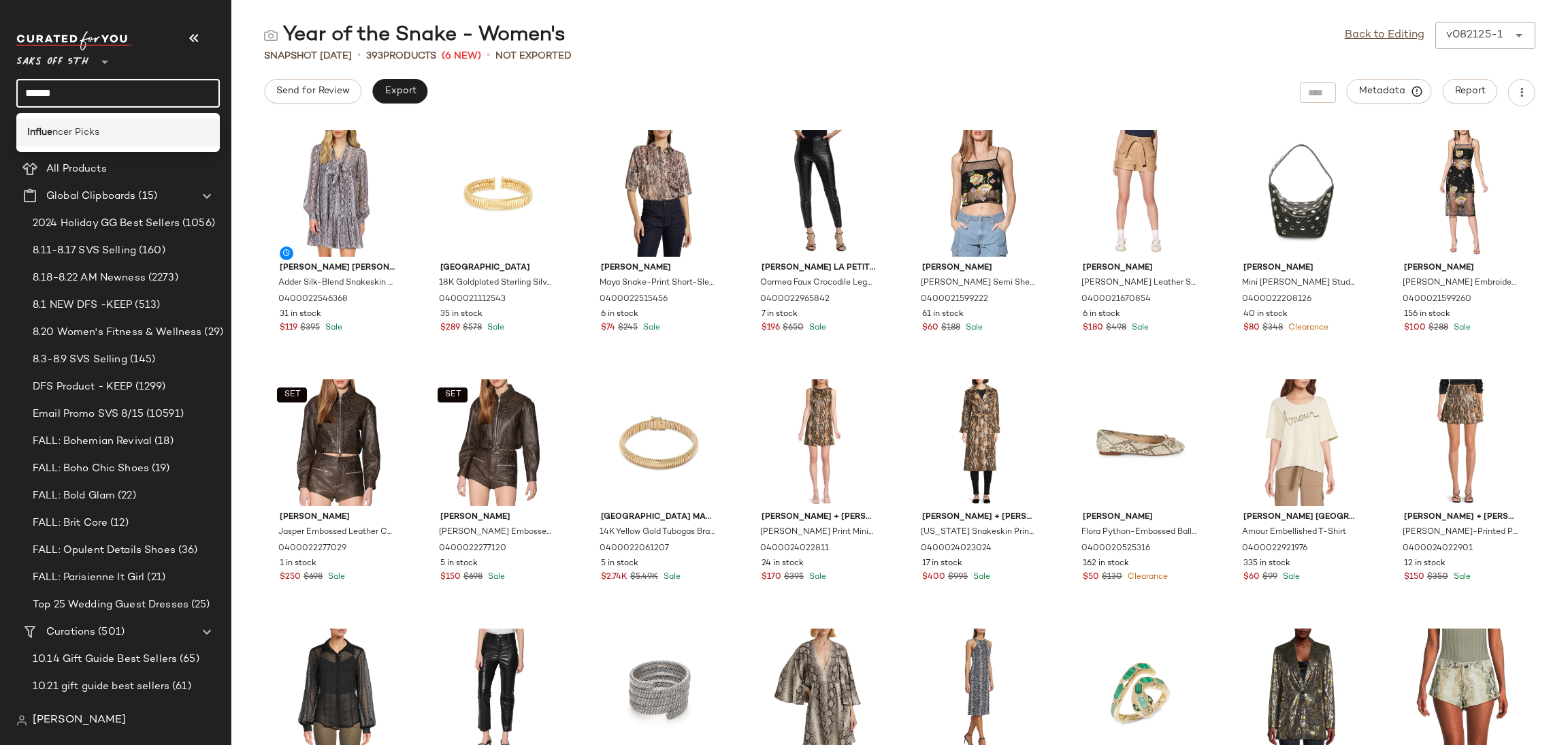
type input "******"
click at [58, 130] on span "ncer Picks" at bounding box center [76, 132] width 47 height 15
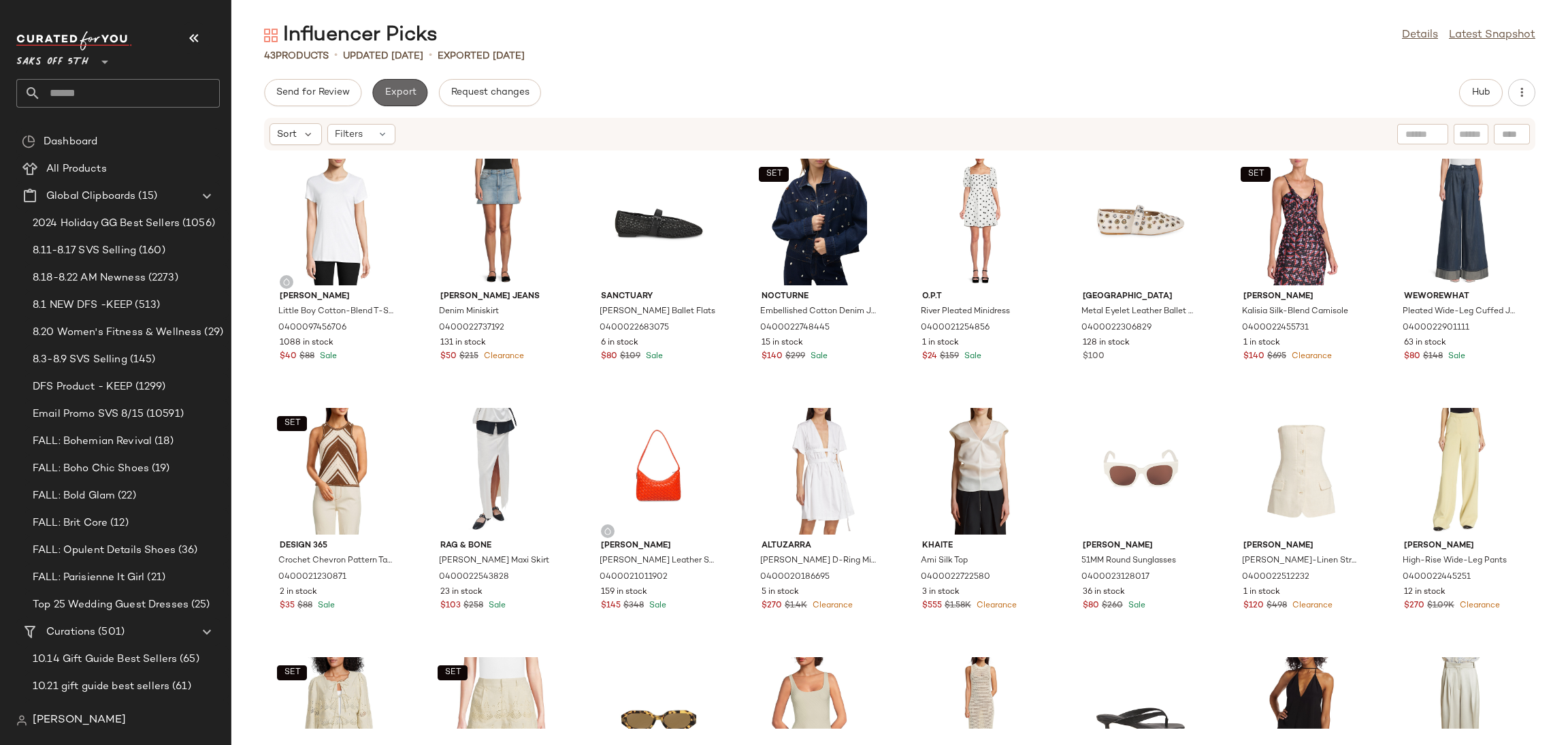
click at [400, 90] on span "Export" at bounding box center [400, 92] width 32 height 11
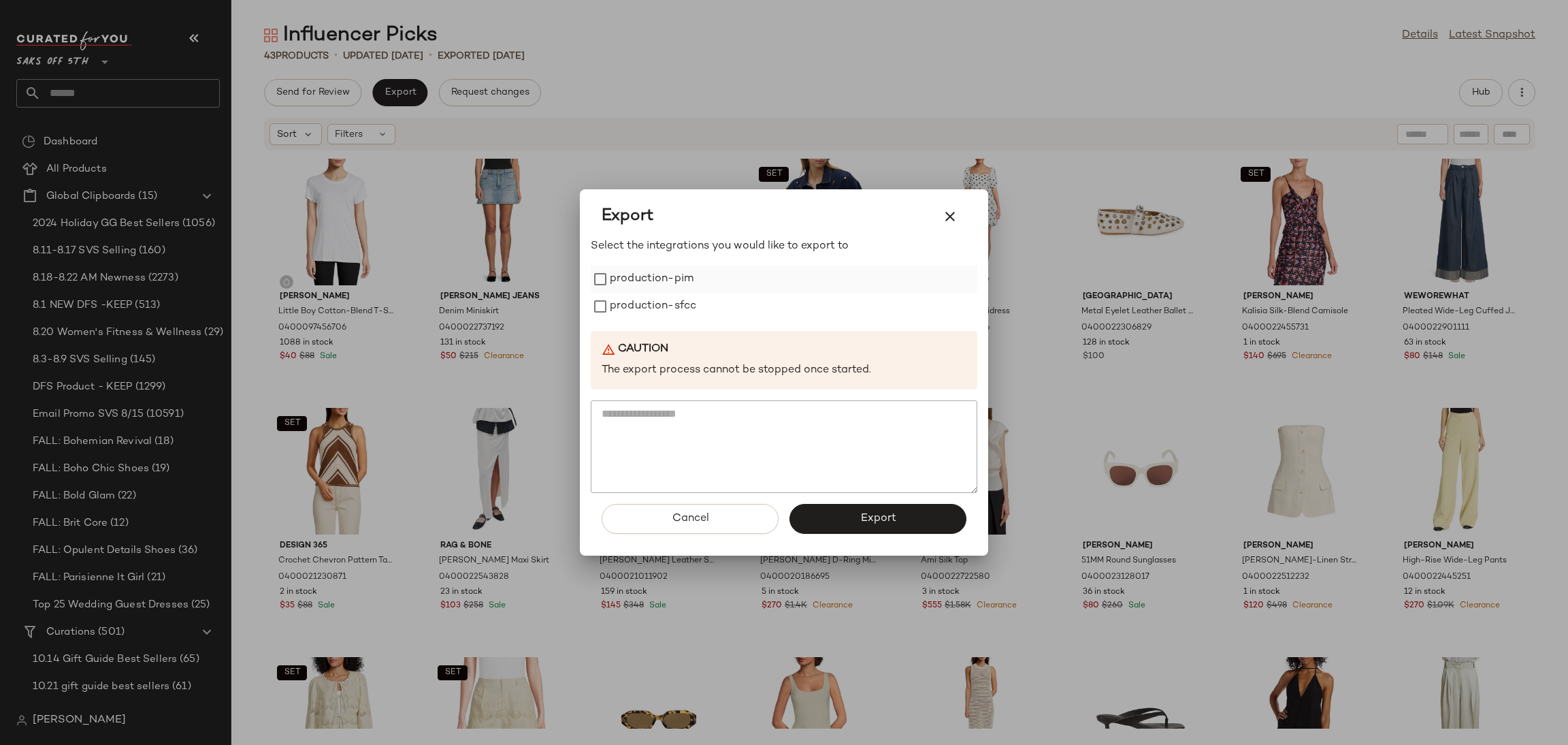
click at [644, 280] on label "production-pim" at bounding box center [651, 279] width 84 height 28
click at [650, 301] on label "production-sfcc" at bounding box center [653, 307] width 86 height 28
click at [865, 518] on span "Export" at bounding box center [877, 518] width 36 height 13
